Goal: Task Accomplishment & Management: Complete application form

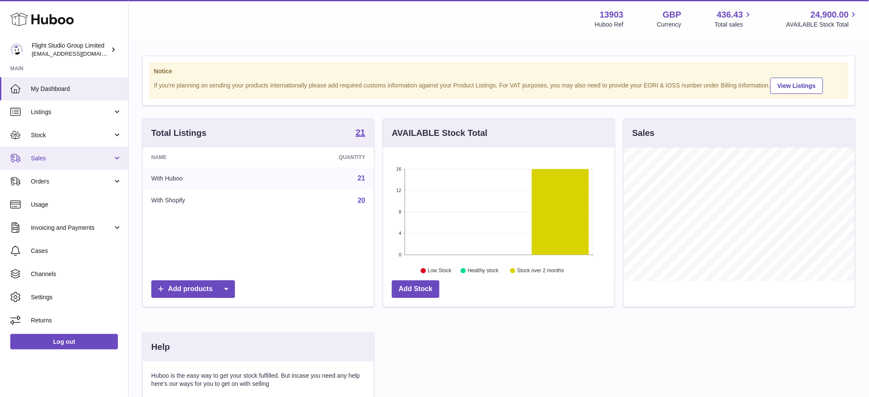
click at [42, 155] on span "Sales" at bounding box center [72, 158] width 82 height 8
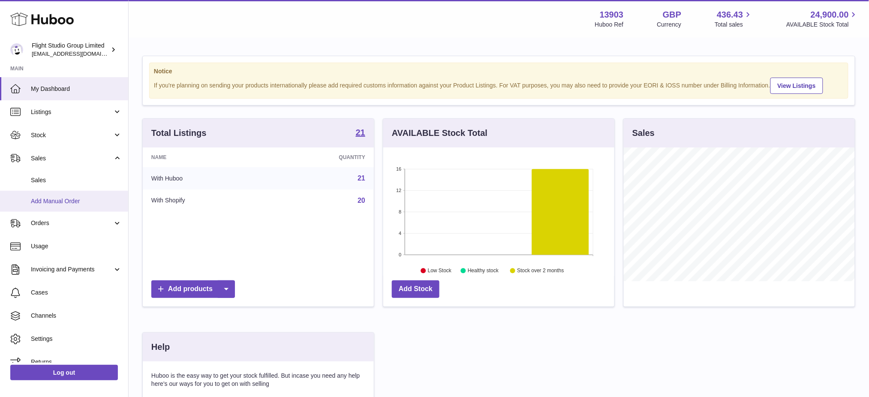
click at [51, 199] on span "Add Manual Order" at bounding box center [76, 201] width 91 height 8
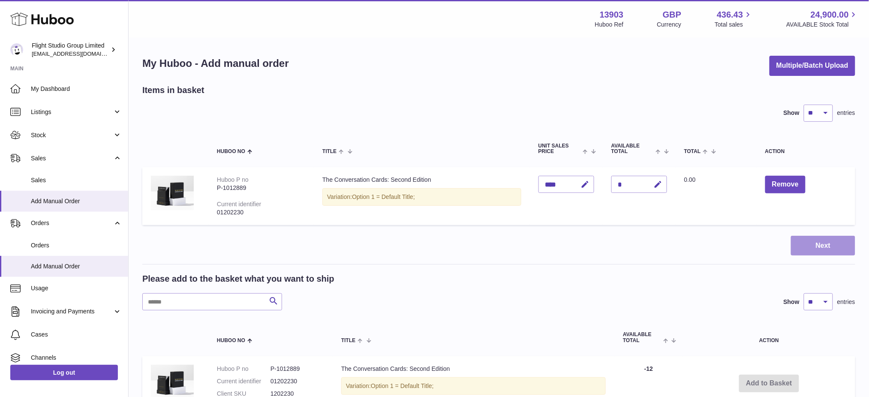
click at [811, 239] on button "Next" at bounding box center [823, 246] width 64 height 20
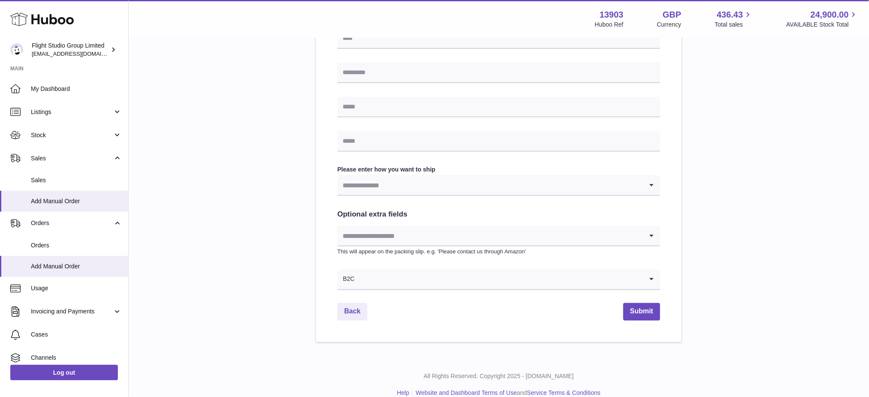
scroll to position [352, 0]
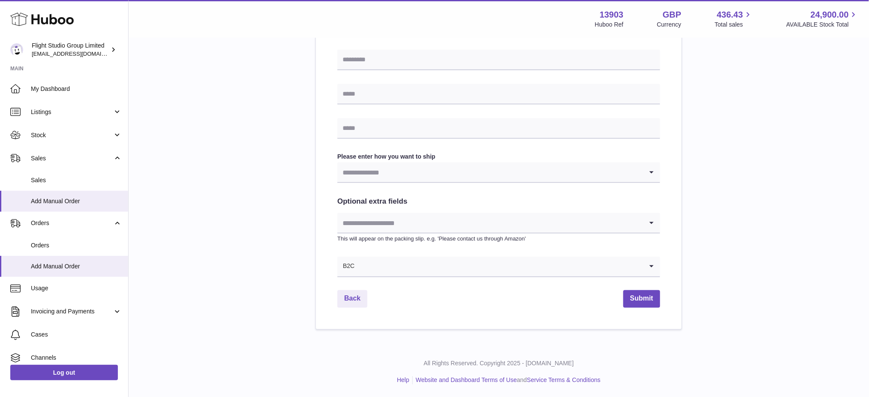
click at [424, 173] on input "Search for option" at bounding box center [490, 173] width 306 height 20
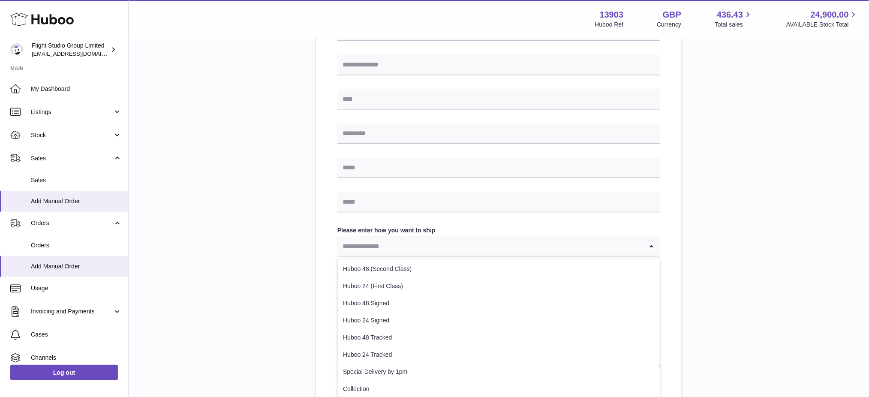
scroll to position [9, 0]
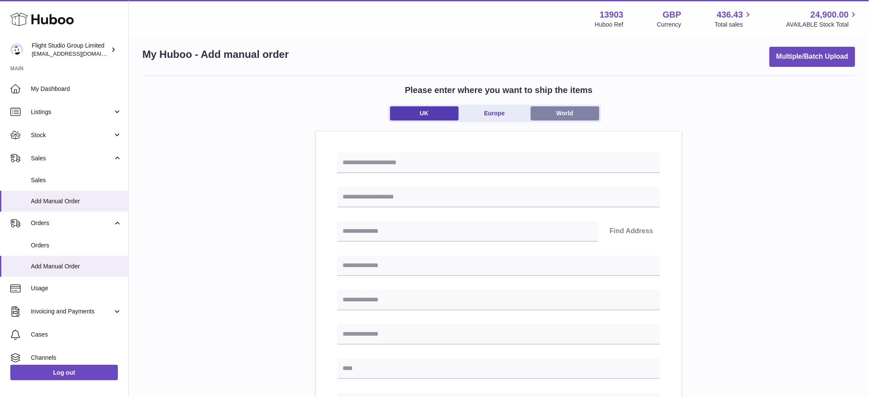
click at [552, 111] on link "World" at bounding box center [565, 113] width 69 height 14
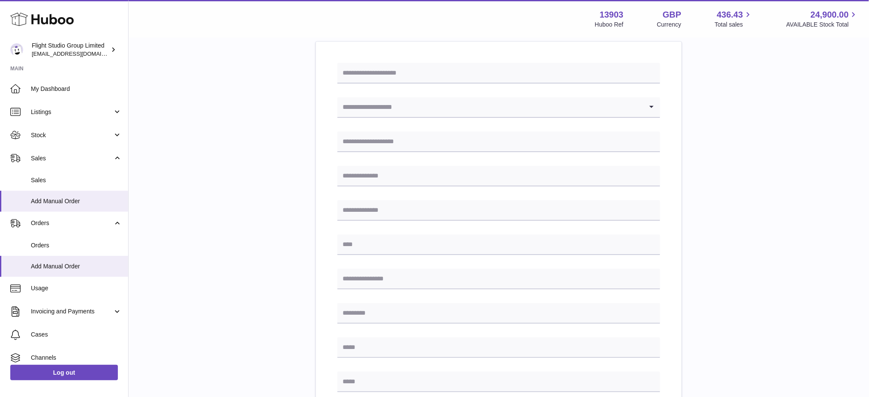
scroll to position [373, 0]
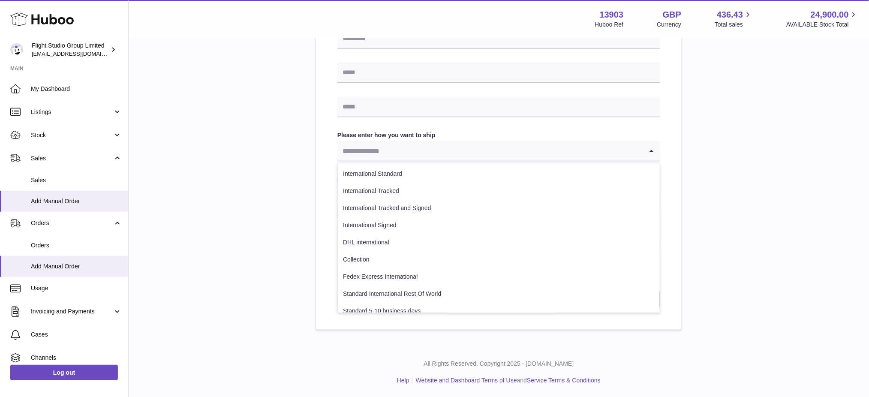
click at [437, 152] on input "Search for option" at bounding box center [490, 151] width 306 height 20
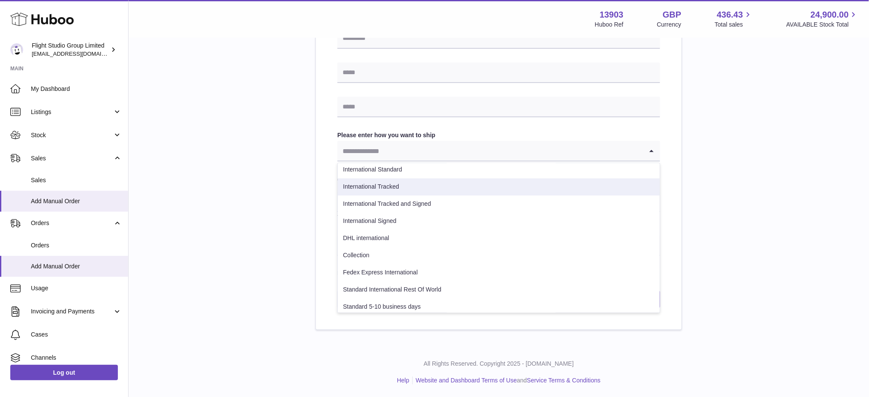
scroll to position [9, 0]
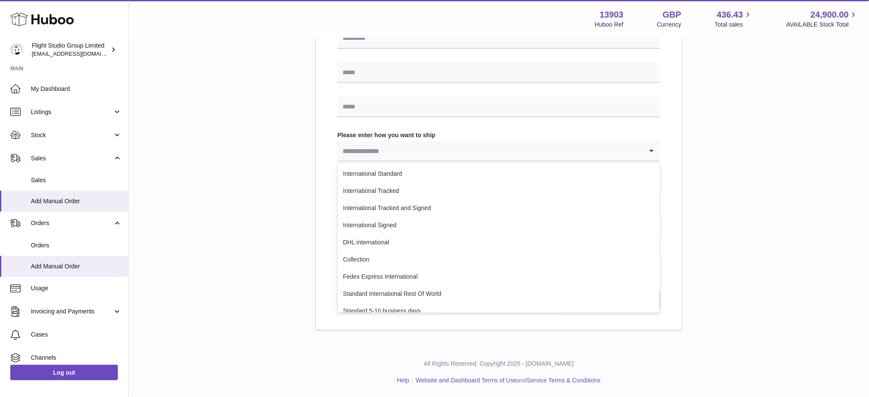
click at [743, 206] on div "Please enter where you want to ship the items [GEOGRAPHIC_DATA] [GEOGRAPHIC_DAT…" at bounding box center [498, 20] width 713 height 619
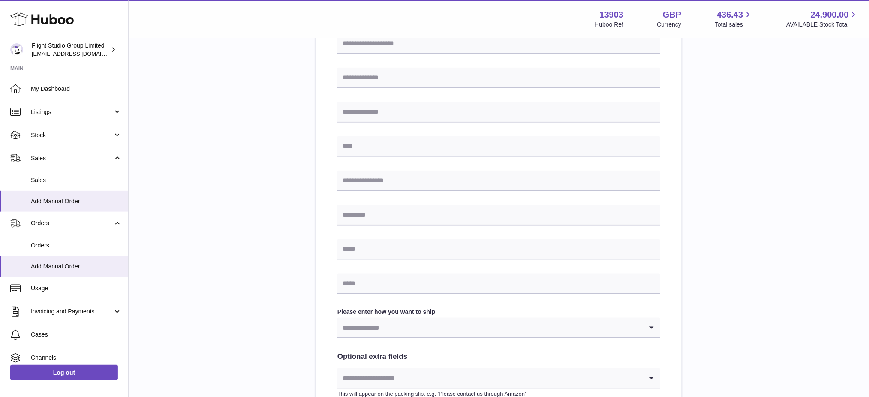
scroll to position [202, 0]
